Goal: Find contact information: Find contact information

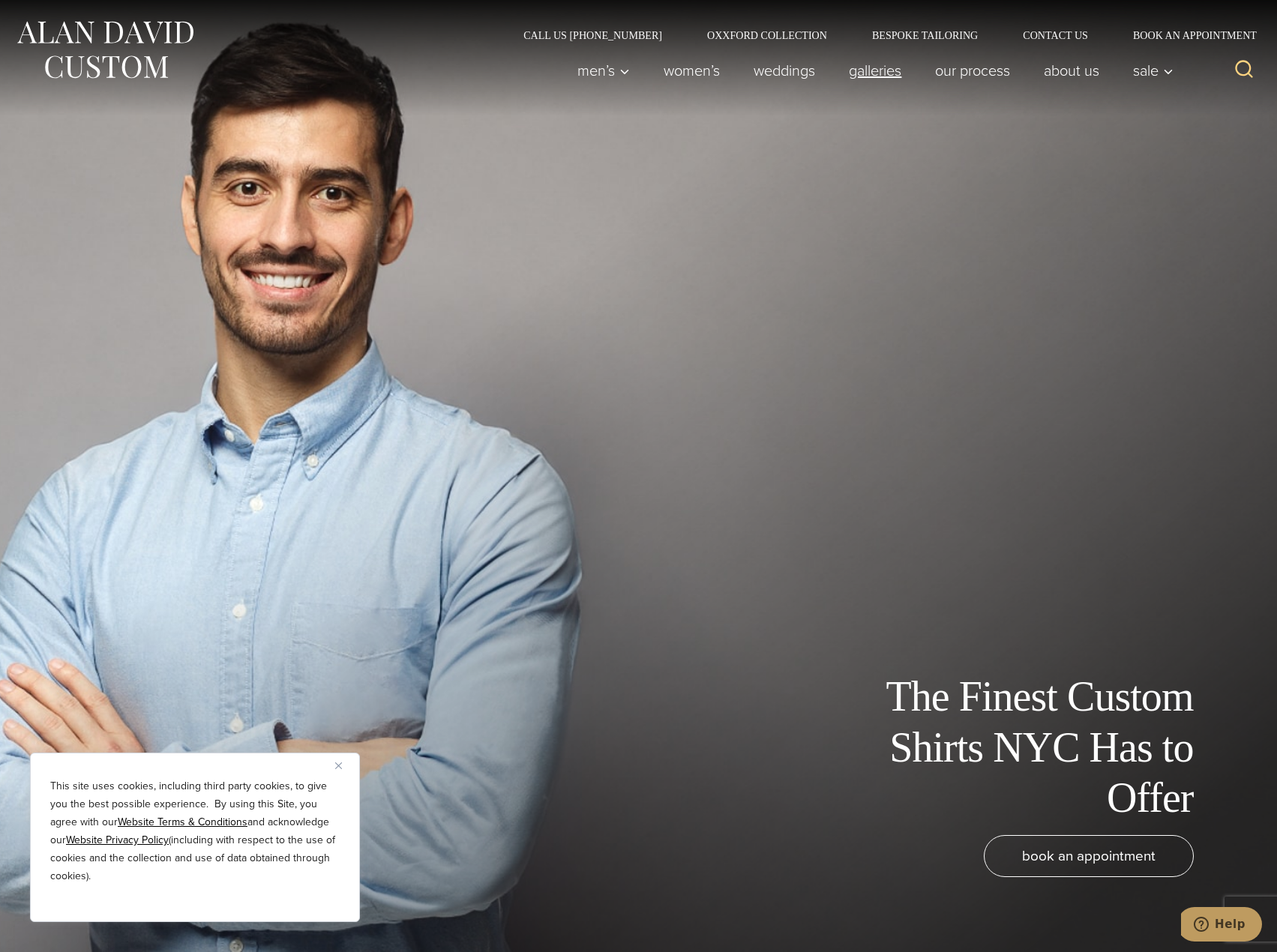
click at [885, 72] on link "Galleries" at bounding box center [876, 70] width 86 height 30
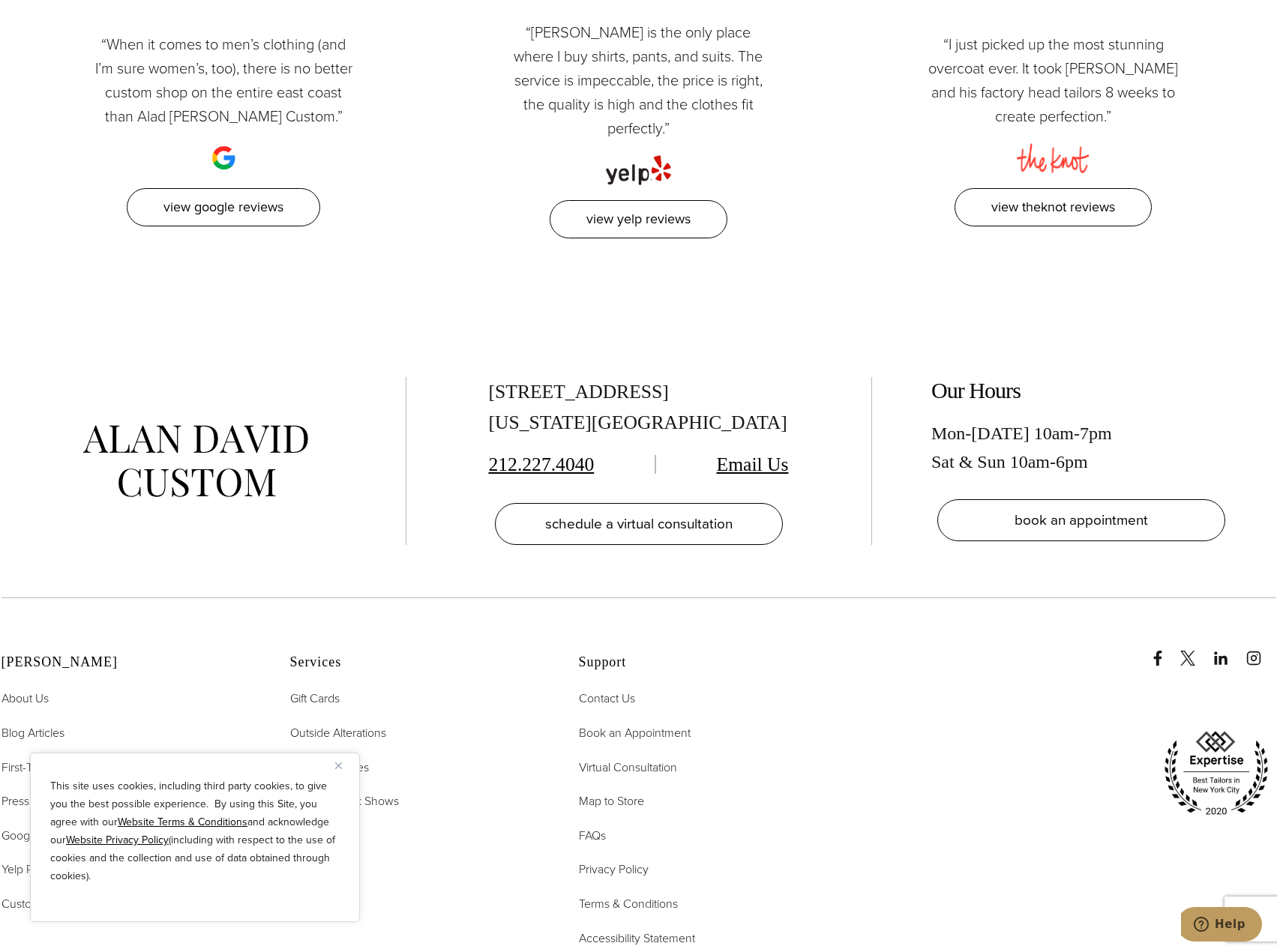
scroll to position [4649, 0]
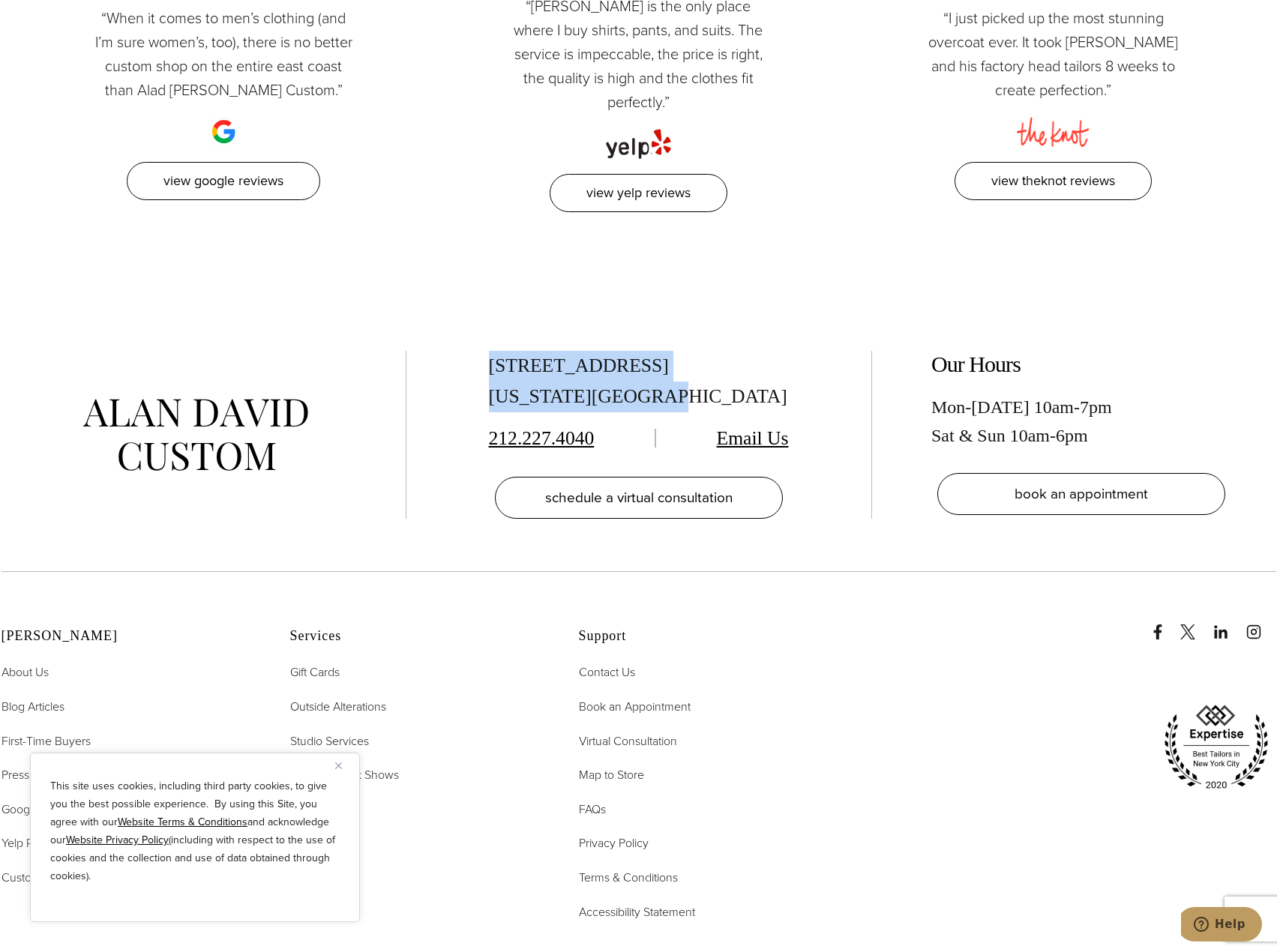
drag, startPoint x: 491, startPoint y: 335, endPoint x: 676, endPoint y: 371, distance: 188.5
click at [676, 371] on div "[STREET_ADDRESS][US_STATE]" at bounding box center [638, 381] width 300 height 61
copy div "[STREET_ADDRESS][US_STATE]"
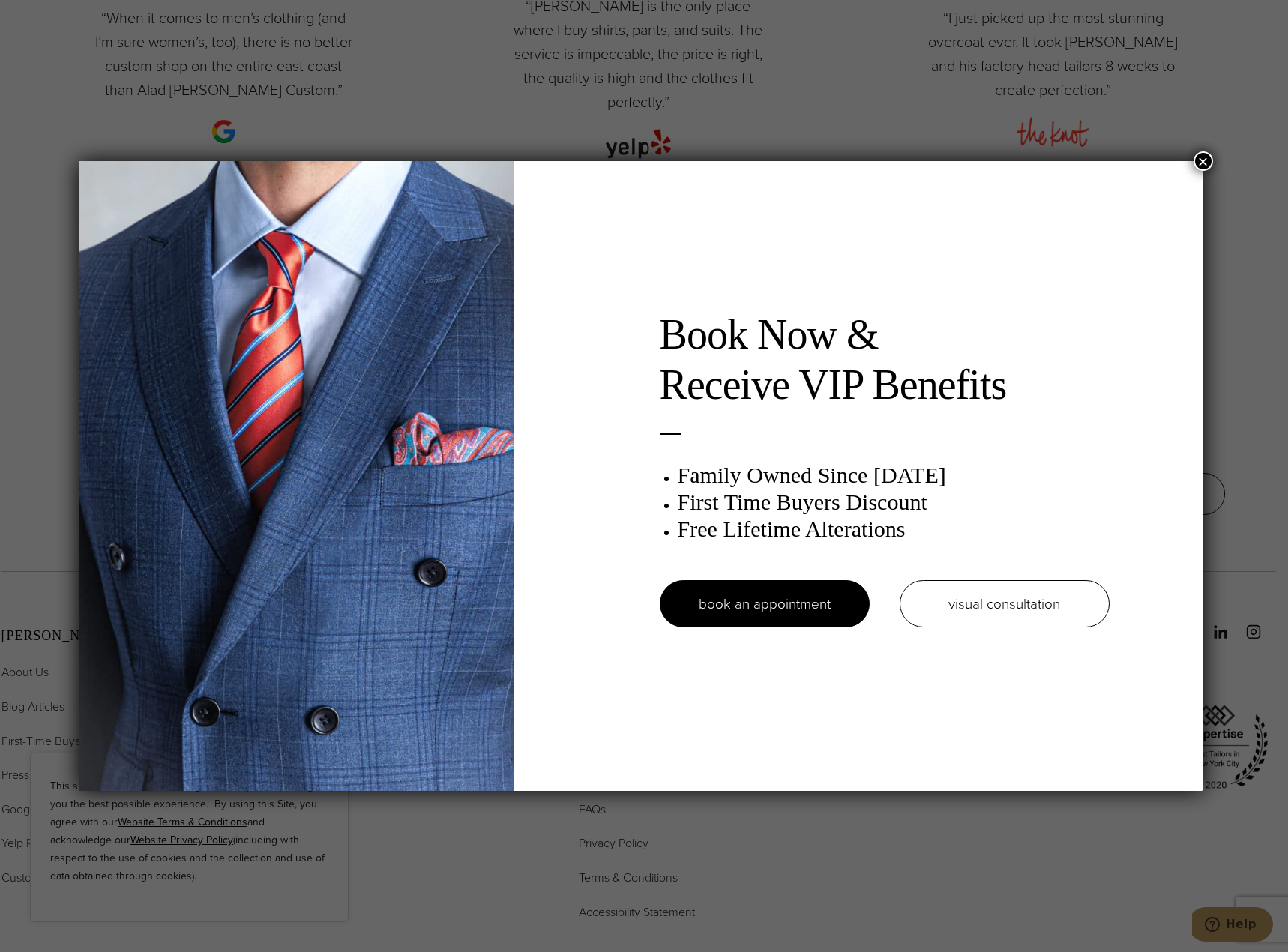
click at [486, 119] on div "Book Now & Receive VIP Benefits Family Owned Since [DATE] First Time Buyers Dis…" at bounding box center [644, 476] width 1288 height 952
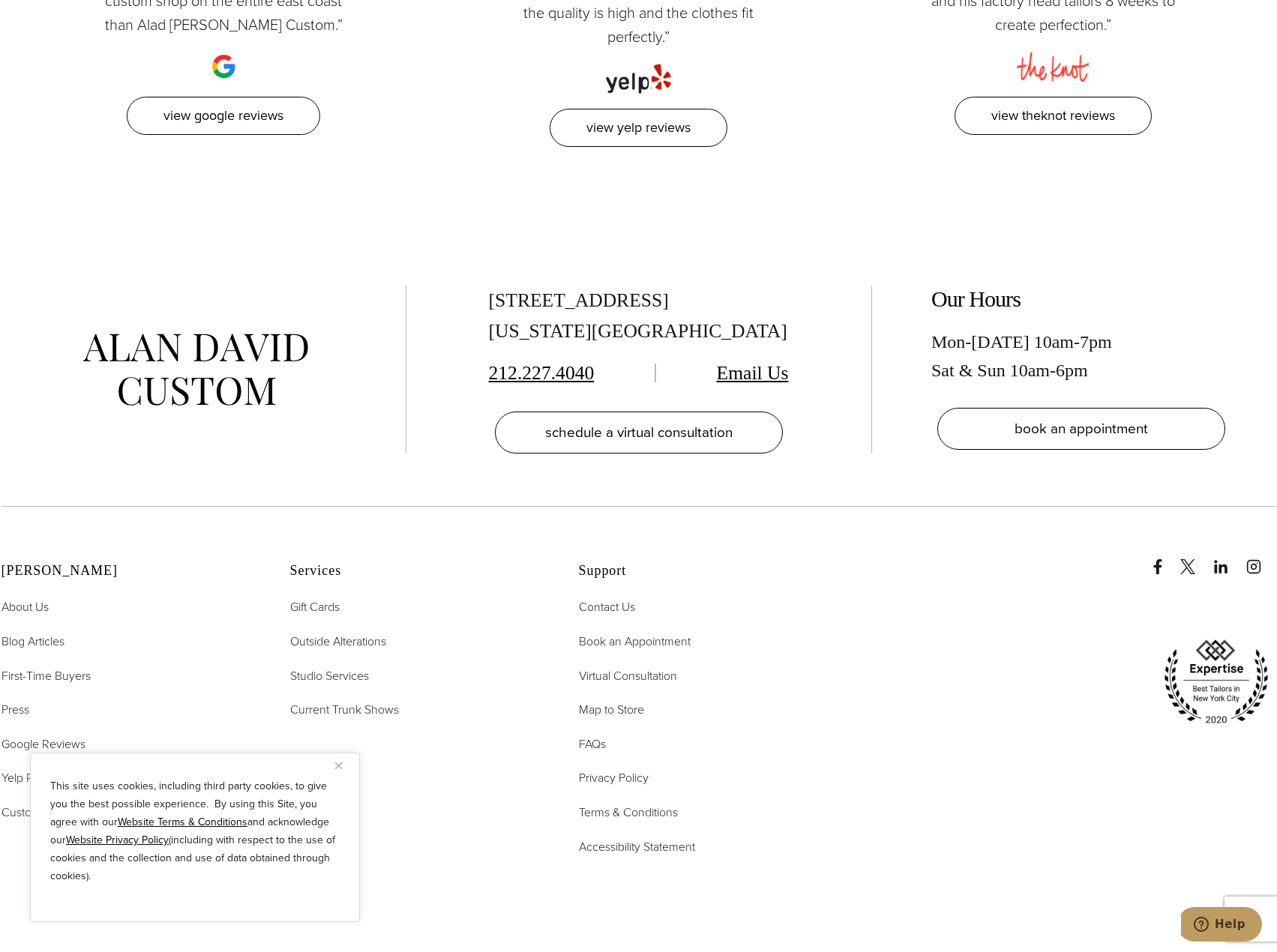
scroll to position [4799, 0]
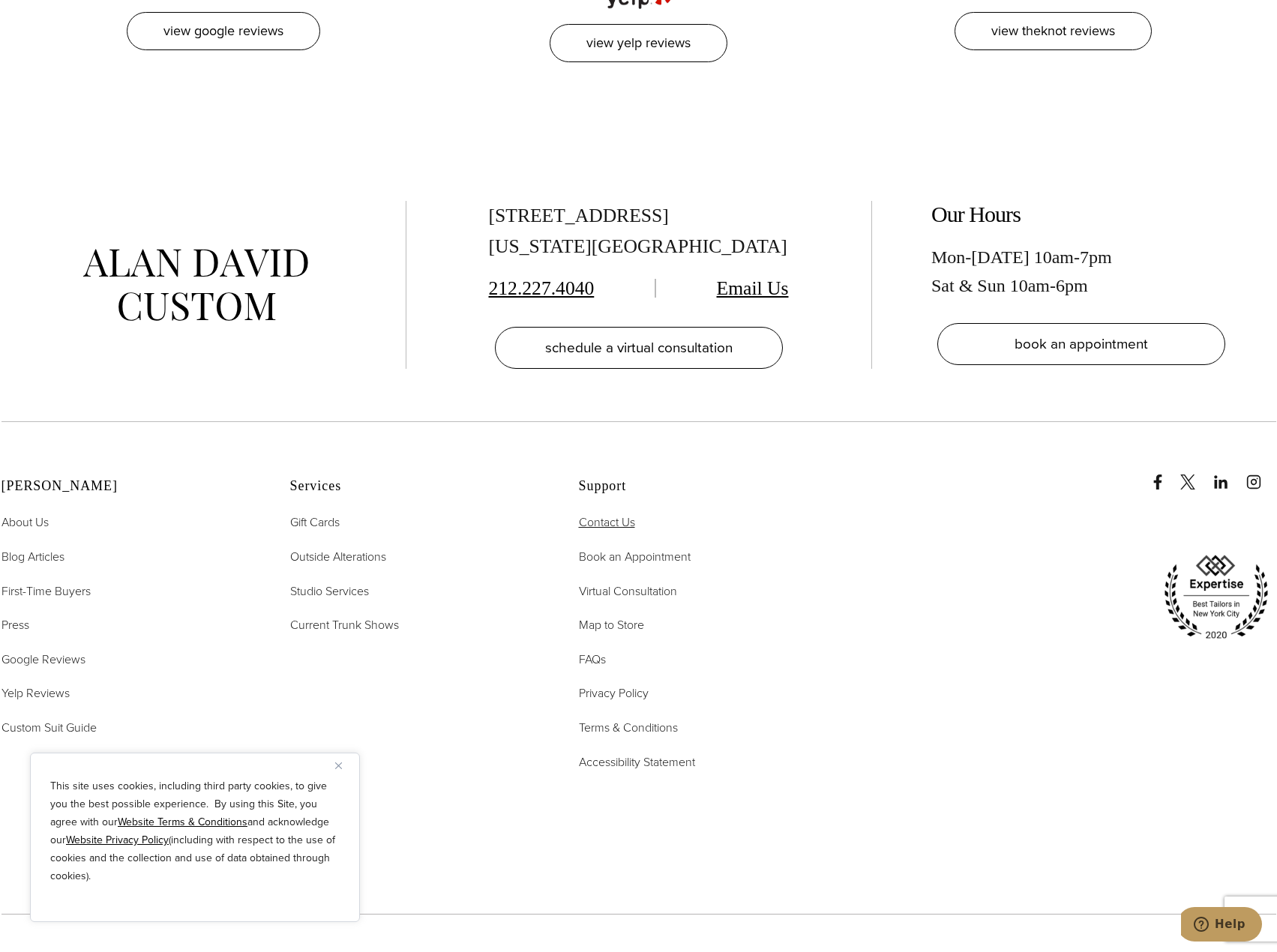
click at [605, 514] on span "Contact Us" at bounding box center [607, 523] width 56 height 17
